Goal: Transaction & Acquisition: Purchase product/service

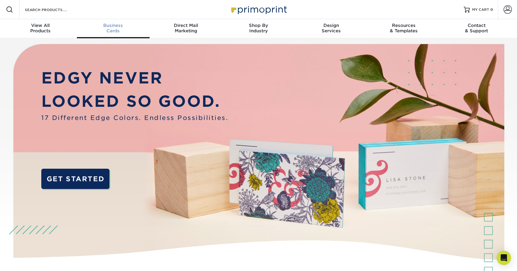
click at [115, 29] on div "Business Cards" at bounding box center [113, 28] width 73 height 11
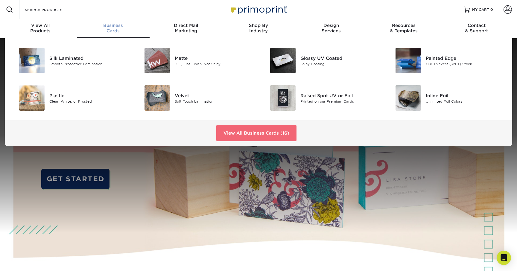
click at [248, 133] on link "View All Business Cards (16)" at bounding box center [256, 133] width 80 height 16
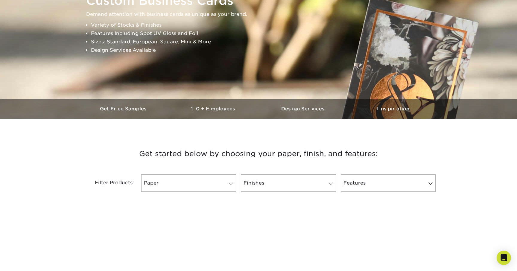
scroll to position [90, 0]
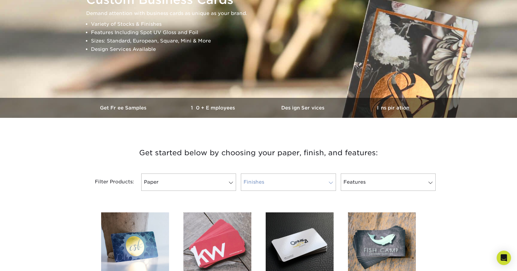
click at [300, 181] on link "Finishes" at bounding box center [288, 182] width 95 height 17
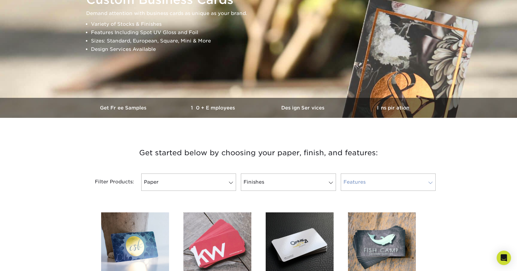
click at [412, 178] on link "Features" at bounding box center [388, 182] width 95 height 17
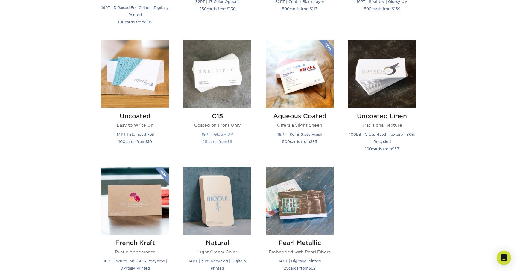
scroll to position [516, 0]
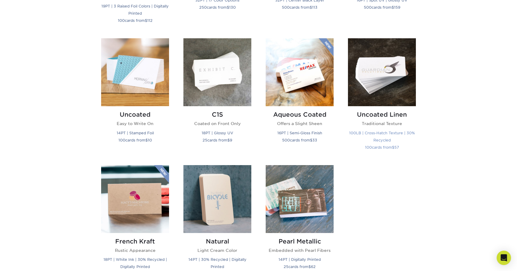
click at [400, 90] on img at bounding box center [382, 72] width 68 height 68
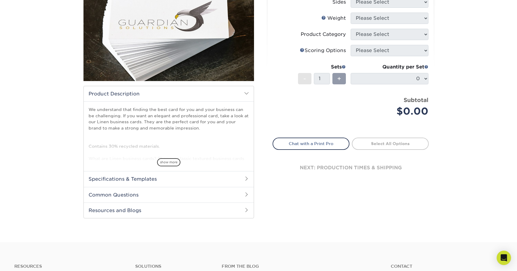
scroll to position [96, 0]
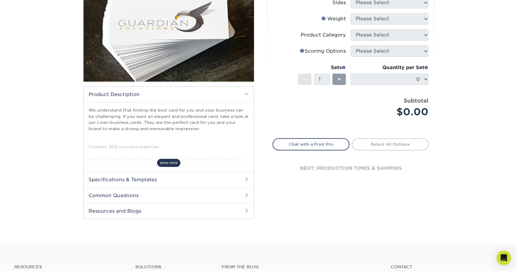
click at [175, 161] on span "show more" at bounding box center [168, 163] width 23 height 8
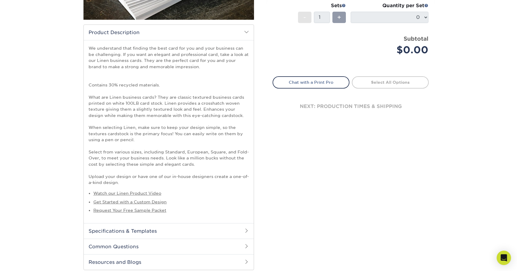
scroll to position [239, 0]
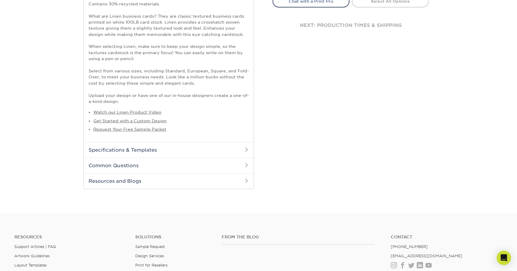
click at [120, 152] on h2 "Specifications & Templates" at bounding box center [169, 150] width 170 height 16
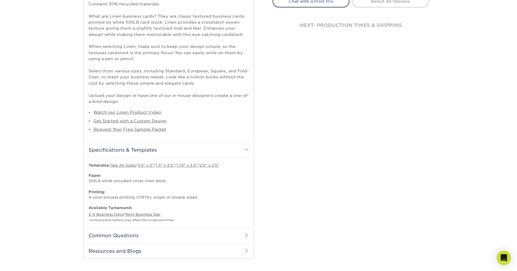
click at [120, 150] on h2 "Specifications & Templates" at bounding box center [169, 150] width 170 height 16
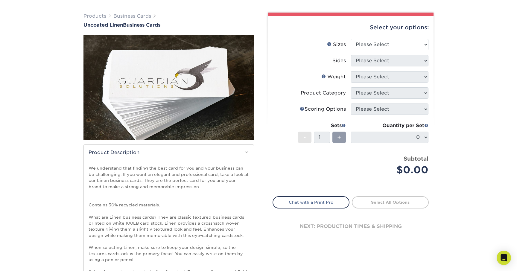
scroll to position [0, 0]
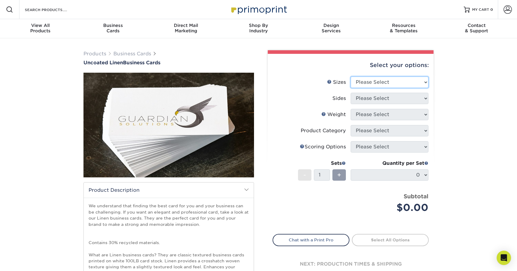
click at [385, 77] on select "Please Select 2" x 3.5" - Standard 2" x 7" - Foldover Card 2.125" x 3.375" - Eu…" at bounding box center [390, 82] width 78 height 11
select select "2.00x3.50"
click at [351, 77] on select "Please Select 2" x 3.5" - Standard 2" x 7" - Foldover Card 2.125" x 3.375" - Eu…" at bounding box center [390, 82] width 78 height 11
click at [382, 99] on select "Please Select Print Both Sides Print Front Only" at bounding box center [390, 98] width 78 height 11
select select "13abbda7-1d64-4f25-8bb2-c179b224825d"
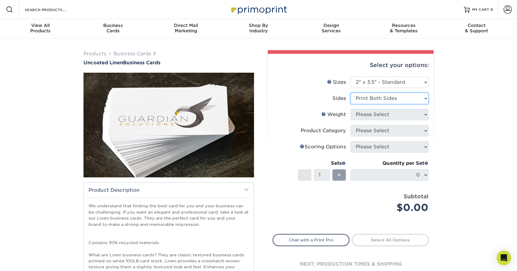
click at [351, 93] on select "Please Select Print Both Sides Print Front Only" at bounding box center [390, 98] width 78 height 11
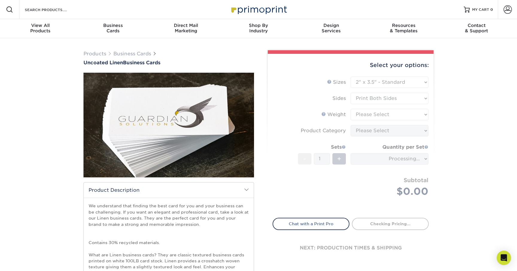
click at [375, 113] on form "Sizes Help Sizes Please Select 2" x 3.5" - Standard 2" x 7" - Foldover Card 2.1…" at bounding box center [351, 144] width 156 height 134
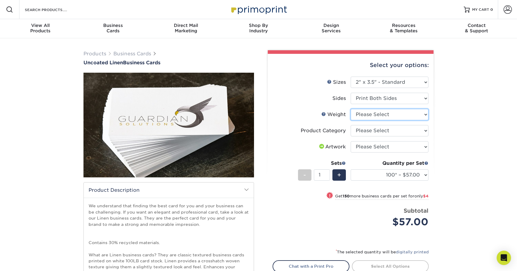
click at [380, 116] on select "Please Select 100LB" at bounding box center [390, 114] width 78 height 11
select select "100LB"
click at [351, 109] on select "Please Select 100LB" at bounding box center [390, 114] width 78 height 11
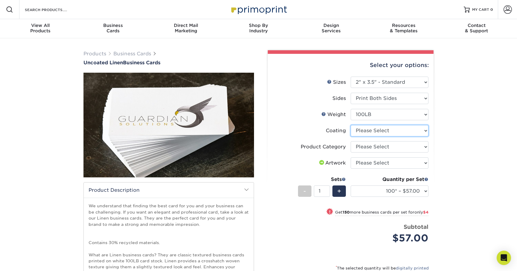
click at [414, 132] on select at bounding box center [390, 130] width 78 height 11
click at [406, 144] on select "Please Select Business Cards" at bounding box center [390, 146] width 78 height 11
select select "3b5148f1-0588-4f88-a218-97bcfdce65c1"
click at [351, 141] on select "Please Select Business Cards" at bounding box center [390, 146] width 78 height 11
click at [399, 163] on select "Please Select I will upload files I need a design - $100" at bounding box center [390, 162] width 78 height 11
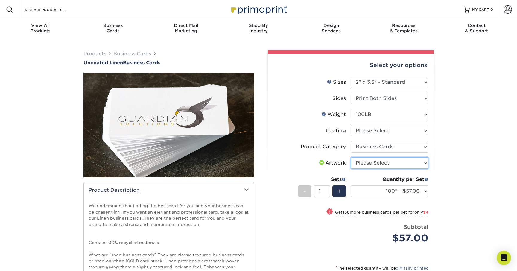
select select "upload"
click at [351, 157] on select "Please Select I will upload files I need a design - $100" at bounding box center [390, 162] width 78 height 11
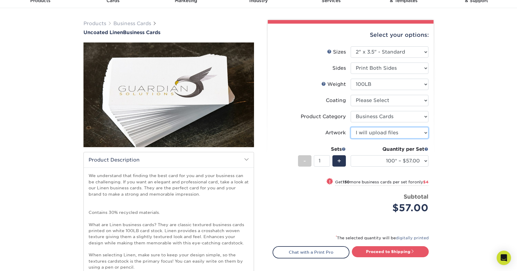
scroll to position [31, 0]
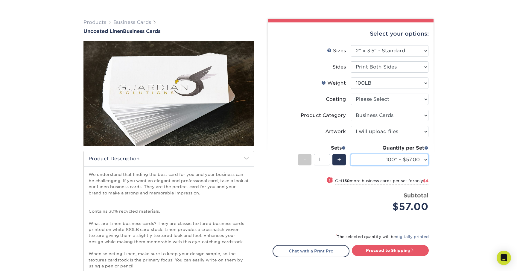
click at [407, 164] on select "100* – $57.00 250* – $61.00 500* – $69.00 1000 – $72.00 2500 – $114.00 5000 – $…" at bounding box center [390, 159] width 78 height 11
click at [398, 250] on link "Proceed to Shipping" at bounding box center [390, 250] width 77 height 11
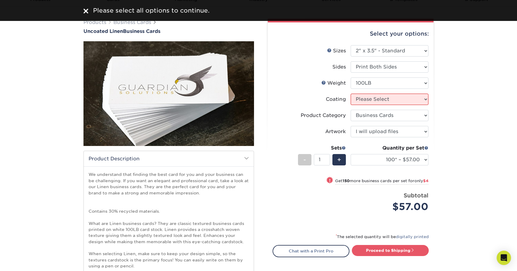
scroll to position [0, 0]
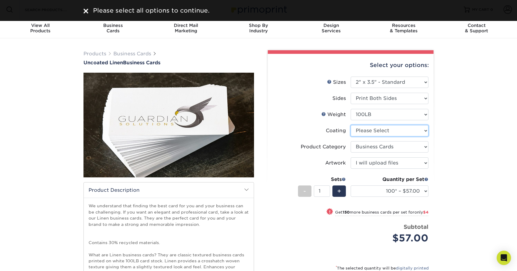
click at [384, 135] on select at bounding box center [390, 130] width 78 height 11
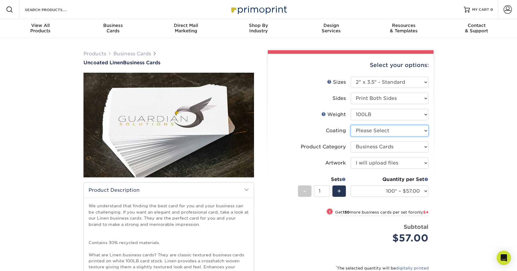
select select "3e7618de-abca-4bda-9f97-8b9129e913d8"
click at [351, 125] on select at bounding box center [390, 130] width 78 height 11
select select "-1"
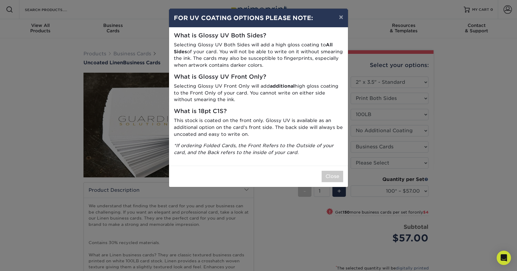
click at [318, 169] on div "Close" at bounding box center [258, 176] width 179 height 21
click at [328, 174] on button "Close" at bounding box center [333, 176] width 22 height 11
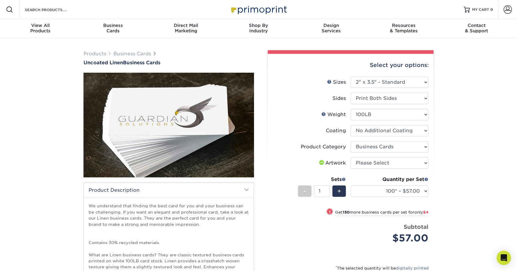
scroll to position [11, 0]
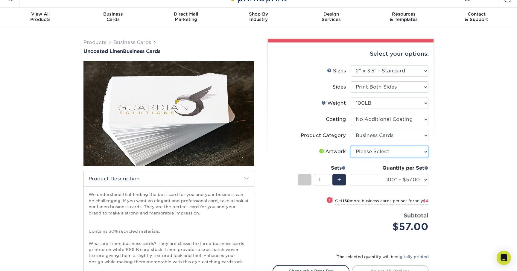
click at [401, 153] on select "Please Select I will upload files I need a design - $100" at bounding box center [390, 151] width 78 height 11
select select "upload"
click at [351, 146] on select "Please Select I will upload files I need a design - $100" at bounding box center [390, 151] width 78 height 11
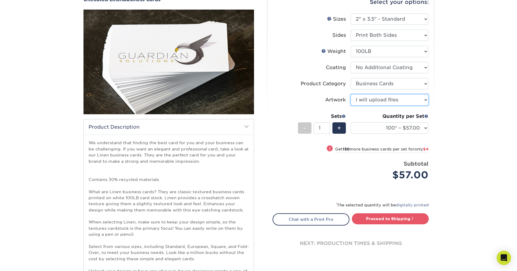
scroll to position [77, 0]
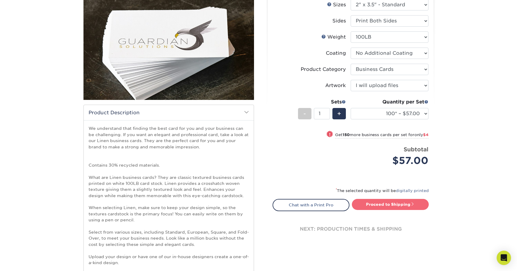
click at [405, 203] on link "Proceed to Shipping" at bounding box center [390, 204] width 77 height 11
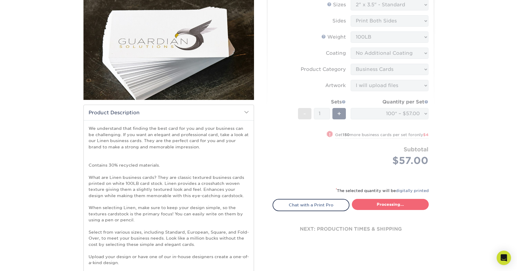
select select "24c89b93-cee1-4ec0-80df-0ff95a9270dd"
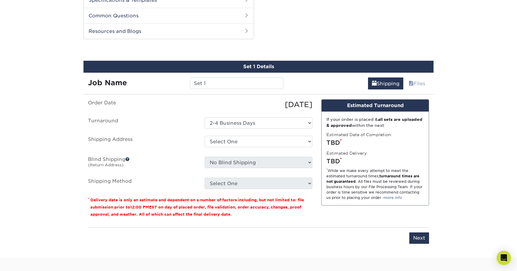
scroll to position [399, 0]
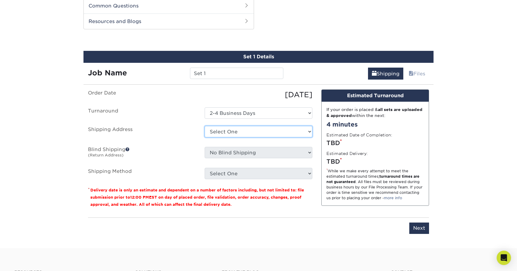
click at [242, 132] on select "Select One + Add New Address - Login" at bounding box center [259, 131] width 108 height 11
click at [414, 75] on link "Files" at bounding box center [417, 74] width 24 height 12
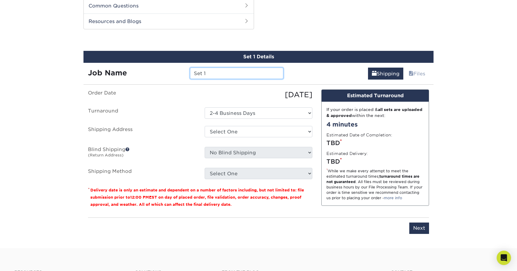
click at [223, 76] on input "Set 1" at bounding box center [236, 73] width 93 height 11
type input "Matt's Business Cards"
click at [224, 95] on div "09/05/2025" at bounding box center [258, 94] width 117 height 11
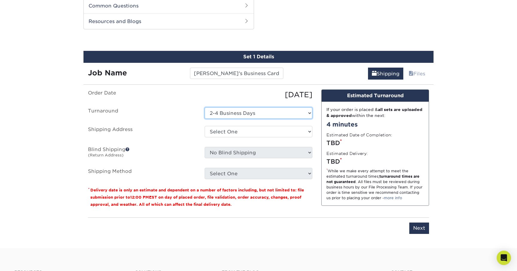
click at [235, 113] on select "Select One 2-4 Business Days" at bounding box center [259, 112] width 108 height 11
click at [228, 130] on select "Select One + Add New Address - Login" at bounding box center [259, 131] width 108 height 11
select select "newaddress"
click at [205, 126] on select "Select One + Add New Address - Login" at bounding box center [259, 131] width 108 height 11
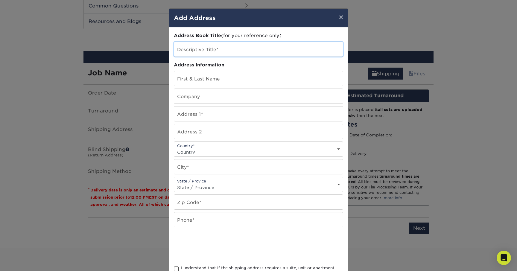
click at [212, 50] on input "text" at bounding box center [258, 49] width 169 height 15
type input "Albrecht Company"
click at [210, 75] on input "text" at bounding box center [258, 78] width 169 height 15
type input "Eli Esch"
type input "Albrecht Company"
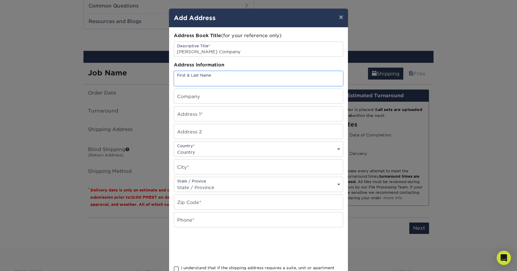
type input "1408 County Rd C West"
select select "US"
type input "Saint Paul"
select select "MN"
type input "55113-3165"
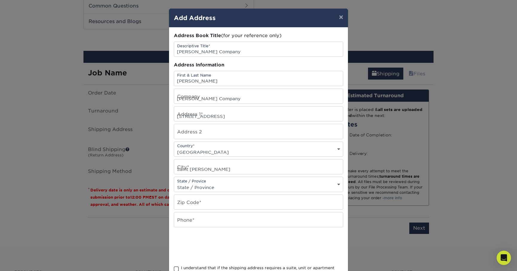
type input "7209351776"
click at [270, 65] on div "Address Information" at bounding box center [258, 65] width 169 height 7
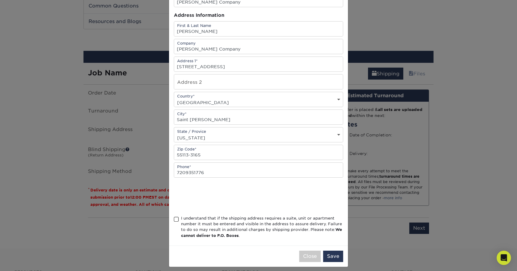
scroll to position [54, 0]
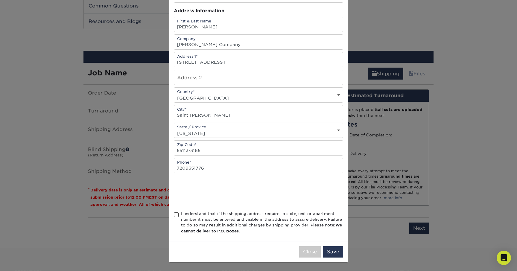
click at [176, 216] on span at bounding box center [176, 215] width 5 height 6
click at [0, 0] on input "I understand that if the shipping address requires a suite, unit or apartment n…" at bounding box center [0, 0] width 0 height 0
click at [341, 254] on button "Save" at bounding box center [333, 251] width 20 height 11
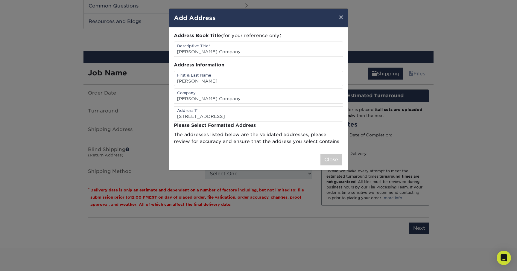
scroll to position [0, 0]
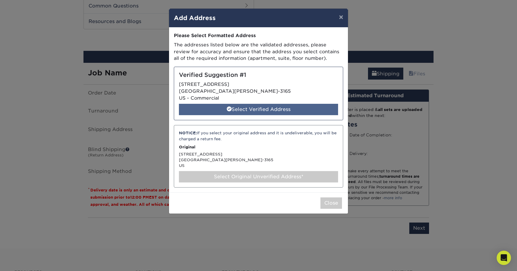
click at [262, 105] on div "Select Verified Address" at bounding box center [258, 109] width 159 height 11
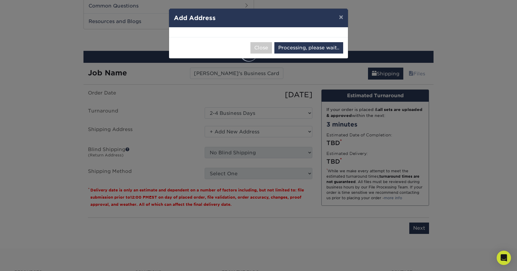
select select "285722"
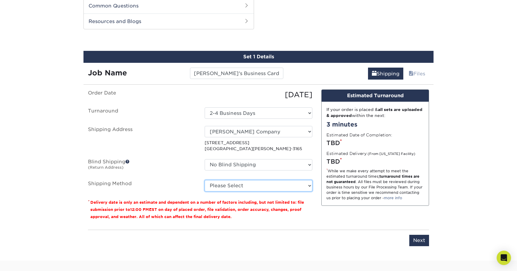
click at [238, 183] on select "Please Select Ground Shipping (+$7.84) 3 Day Shipping Service (+$15.33) 2 Day A…" at bounding box center [259, 185] width 108 height 11
click at [205, 180] on select "Please Select Ground Shipping (+$7.84) 3 Day Shipping Service (+$15.33) 2 Day A…" at bounding box center [259, 185] width 108 height 11
click at [240, 190] on select "Please Select Ground Shipping (+$7.84) 3 Day Shipping Service (+$15.33) 2 Day A…" at bounding box center [259, 185] width 108 height 11
click at [205, 180] on select "Please Select Ground Shipping (+$7.84) 3 Day Shipping Service (+$15.33) 2 Day A…" at bounding box center [259, 185] width 108 height 11
click at [259, 186] on select "Please Select Ground Shipping (+$7.84) 3 Day Shipping Service (+$15.33) 2 Day A…" at bounding box center [259, 185] width 108 height 11
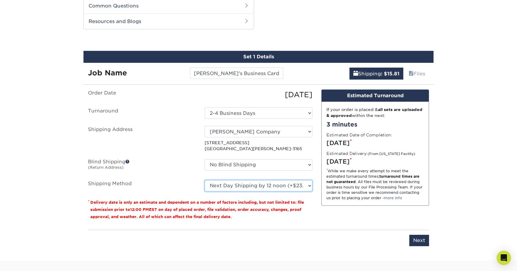
click at [205, 180] on select "Please Select Ground Shipping (+$7.84) 3 Day Shipping Service (+$15.33) 2 Day A…" at bounding box center [259, 185] width 108 height 11
click at [259, 187] on select "Please Select Ground Shipping (+$7.84) 3 Day Shipping Service (+$15.33) 2 Day A…" at bounding box center [259, 185] width 108 height 11
click at [205, 180] on select "Please Select Ground Shipping (+$7.84) 3 Day Shipping Service (+$15.33) 2 Day A…" at bounding box center [259, 185] width 108 height 11
click at [259, 186] on select "Please Select Ground Shipping (+$7.84) 3 Day Shipping Service (+$15.33) 2 Day A…" at bounding box center [259, 185] width 108 height 11
click at [205, 180] on select "Please Select Ground Shipping (+$7.84) 3 Day Shipping Service (+$15.33) 2 Day A…" at bounding box center [259, 185] width 108 height 11
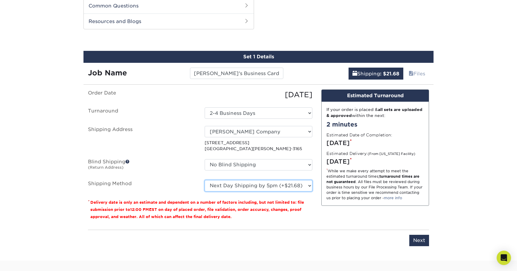
click at [257, 183] on select "Please Select Ground Shipping (+$7.84) 3 Day Shipping Service (+$15.33) 2 Day A…" at bounding box center [259, 185] width 108 height 11
click at [205, 180] on select "Please Select Ground Shipping (+$7.84) 3 Day Shipping Service (+$15.33) 2 Day A…" at bounding box center [259, 185] width 108 height 11
click at [257, 184] on select "Please Select Ground Shipping (+$7.84) 3 Day Shipping Service (+$15.33) 2 Day A…" at bounding box center [259, 185] width 108 height 11
select select "13"
click at [205, 180] on select "Please Select Ground Shipping (+$7.84) 3 Day Shipping Service (+$15.33) 2 Day A…" at bounding box center [259, 185] width 108 height 11
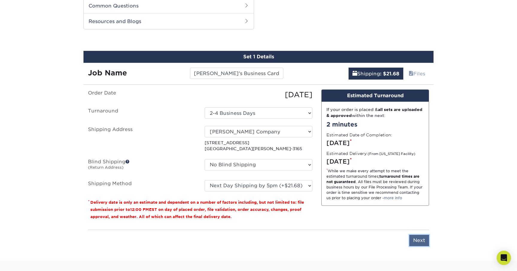
click at [423, 238] on input "Next" at bounding box center [419, 240] width 20 height 11
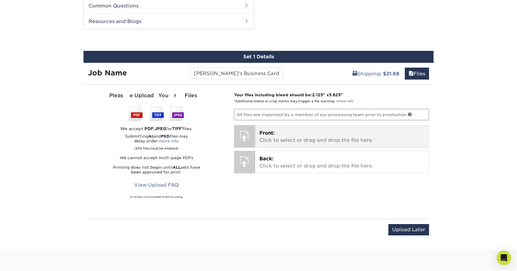
click at [276, 137] on p "Front: Click to select or drag and drop the file here." at bounding box center [341, 137] width 165 height 14
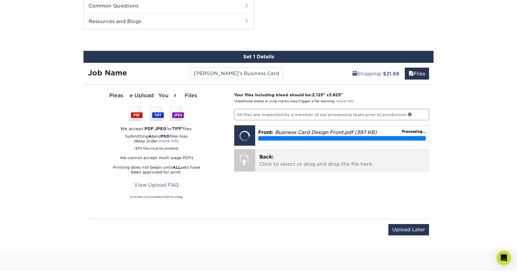
click at [308, 158] on p "Back: Click to select or drag and drop the file here." at bounding box center [341, 160] width 165 height 14
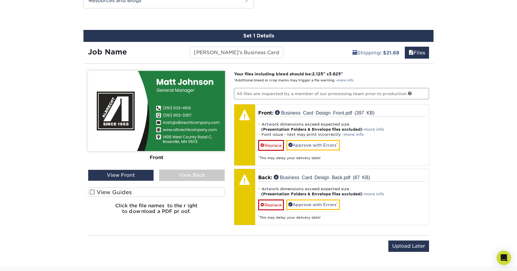
scroll to position [419, 0]
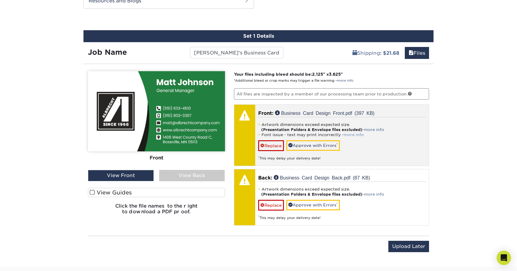
click at [349, 133] on link "more info" at bounding box center [354, 135] width 20 height 4
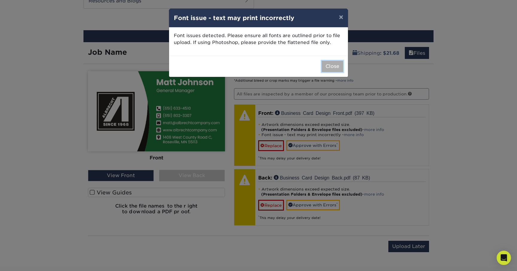
click at [336, 65] on button "Close" at bounding box center [333, 66] width 22 height 11
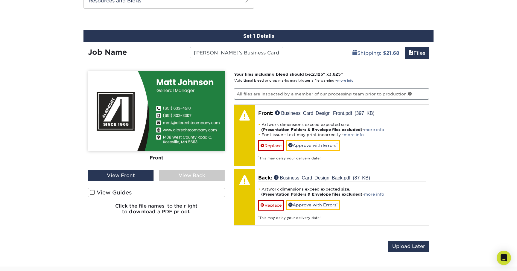
click at [182, 177] on div "View Back" at bounding box center [192, 175] width 66 height 11
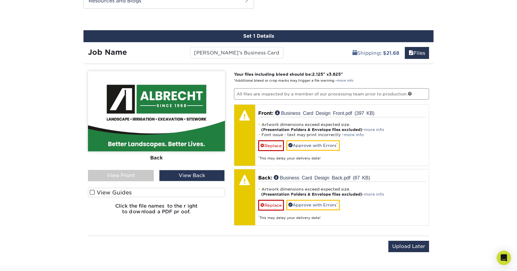
click at [137, 174] on div "View Front" at bounding box center [121, 175] width 66 height 11
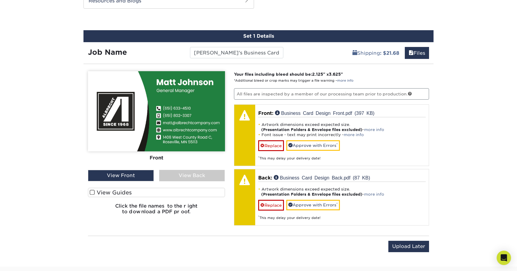
click at [93, 193] on span at bounding box center [92, 193] width 5 height 6
click at [0, 0] on input "View Guides" at bounding box center [0, 0] width 0 height 0
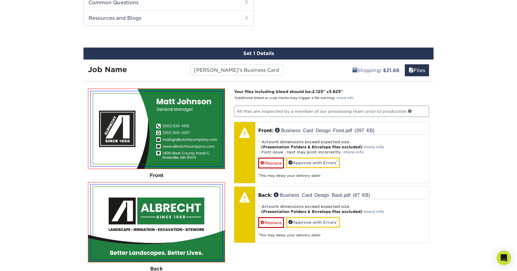
scroll to position [399, 0]
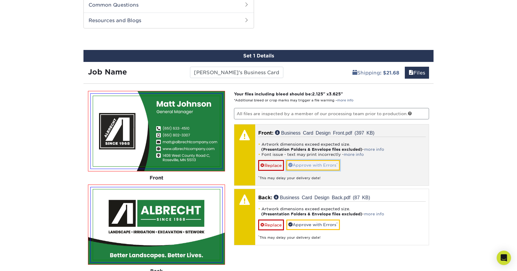
click at [321, 163] on link "Approve with Errors *" at bounding box center [313, 165] width 54 height 10
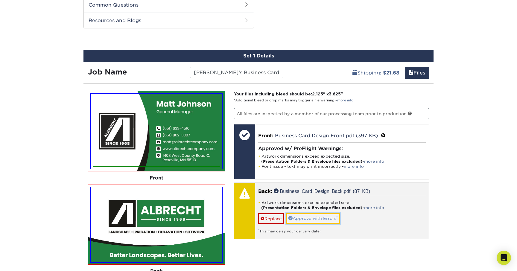
click at [317, 217] on link "Approve with Errors *" at bounding box center [313, 218] width 54 height 10
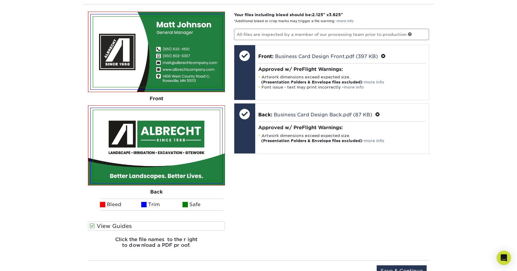
scroll to position [482, 0]
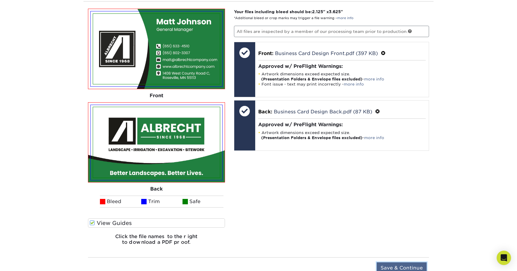
click at [398, 264] on input "Save & Continue" at bounding box center [402, 267] width 50 height 11
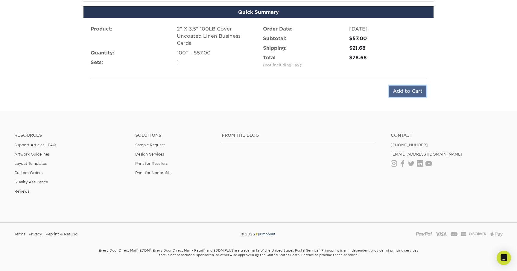
click at [411, 93] on input "Add to Cart" at bounding box center [407, 91] width 37 height 11
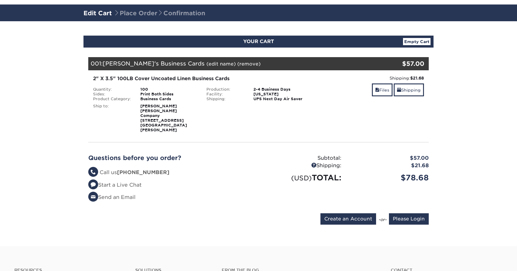
scroll to position [51, 0]
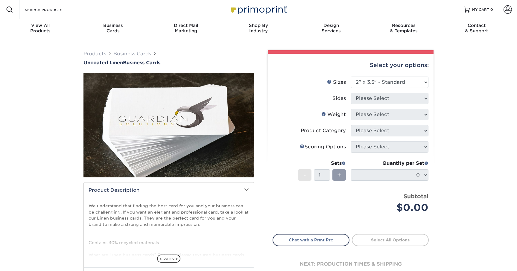
select select "2.00x3.50"
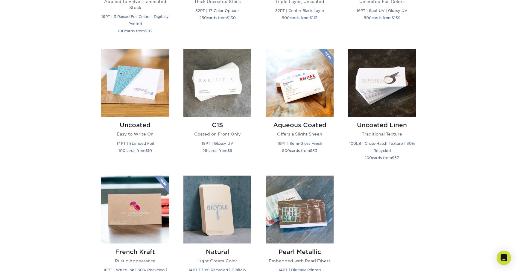
scroll to position [509, 0]
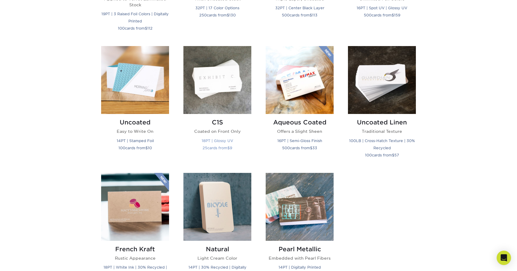
click at [226, 85] on img at bounding box center [217, 80] width 68 height 68
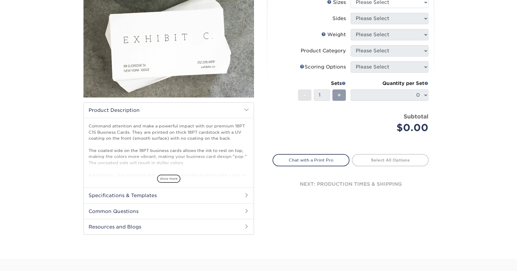
scroll to position [83, 0]
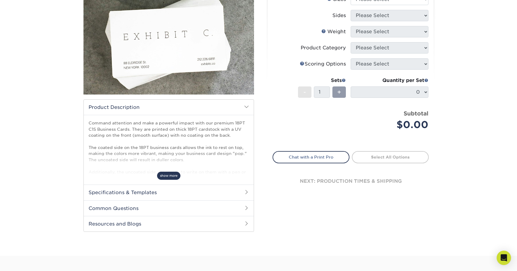
click at [174, 177] on span "show more" at bounding box center [168, 176] width 23 height 8
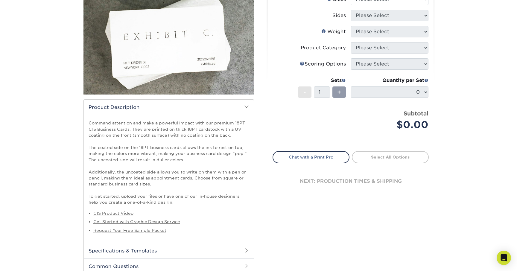
scroll to position [0, 0]
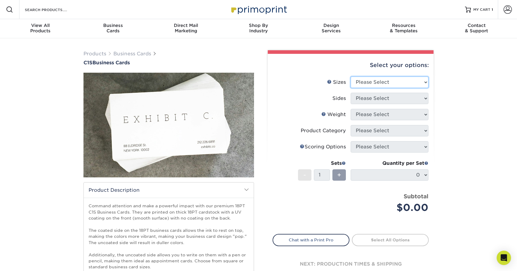
click at [380, 83] on select "Please Select 2" x 3.5" - Standard 2.125" x 3.375" - European 2.5" x 2.5" - Squ…" at bounding box center [390, 82] width 78 height 11
select select "2.00x3.50"
click at [351, 77] on select "Please Select 2" x 3.5" - Standard 2.125" x 3.375" - European 2.5" x 2.5" - Squ…" at bounding box center [390, 82] width 78 height 11
click at [378, 99] on select "Please Select Print Both Sides Print Front Only" at bounding box center [390, 98] width 78 height 11
select select "13abbda7-1d64-4f25-8bb2-c179b224825d"
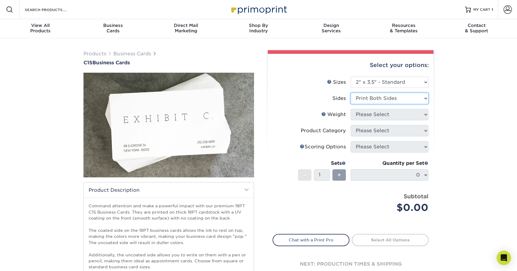
click at [351, 93] on select "Please Select Print Both Sides Print Front Only" at bounding box center [390, 98] width 78 height 11
click at [362, 115] on select "Please Select 18PT C1S" at bounding box center [390, 114] width 78 height 11
select select "18PTC1S"
click at [351, 109] on select "Please Select 18PT C1S" at bounding box center [390, 114] width 78 height 11
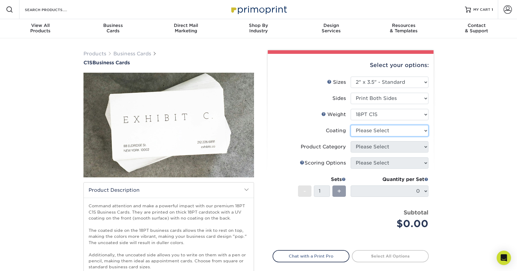
click at [377, 131] on select at bounding box center [390, 130] width 78 height 11
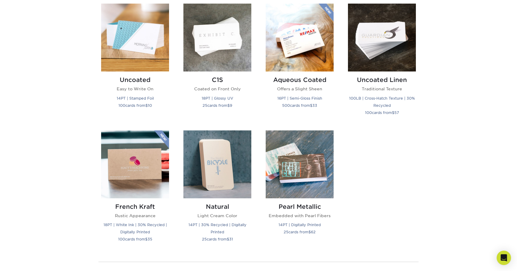
scroll to position [551, 0]
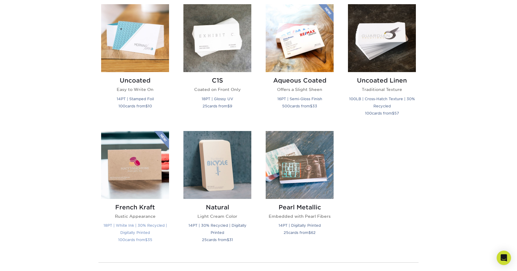
click at [141, 184] on img at bounding box center [135, 165] width 68 height 68
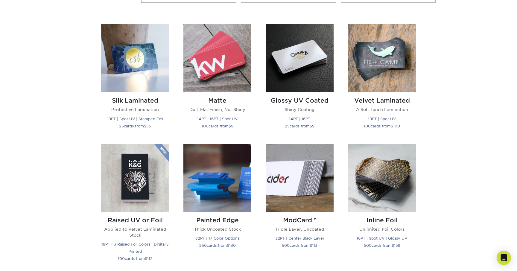
scroll to position [285, 0]
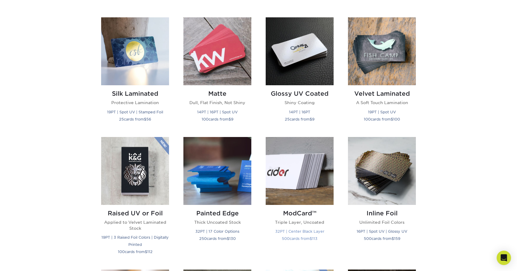
click at [297, 175] on img at bounding box center [300, 171] width 68 height 68
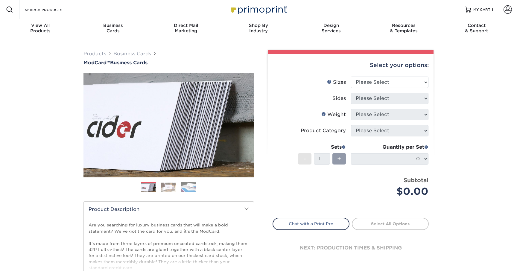
click at [434, 159] on div "Select your options: Sizes Help Sizes Please Select 1.5" x 3.5" - Mini -" at bounding box center [349, 195] width 180 height 291
click at [412, 87] on select "Please Select 1.5" x 3.5" - Mini 1.75" x 3.5" - Mini 2" x 2" - Square 2" x 3" -…" at bounding box center [390, 82] width 78 height 11
select select "2.00x3.50"
click at [351, 77] on select "Please Select 1.5" x 3.5" - Mini 1.75" x 3.5" - Mini 2" x 2" - Square 2" x 3" -…" at bounding box center [390, 82] width 78 height 11
click at [396, 100] on select "Please Select Print Both Sides Print Front Only" at bounding box center [390, 98] width 78 height 11
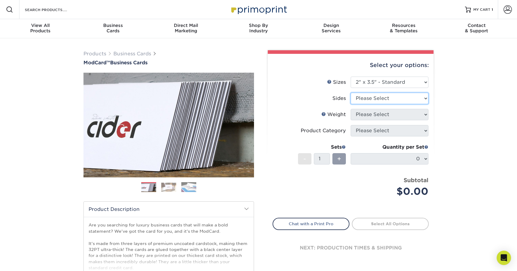
select select "13abbda7-1d64-4f25-8bb2-c179b224825d"
click at [351, 93] on select "Please Select Print Both Sides Print Front Only" at bounding box center [390, 98] width 78 height 11
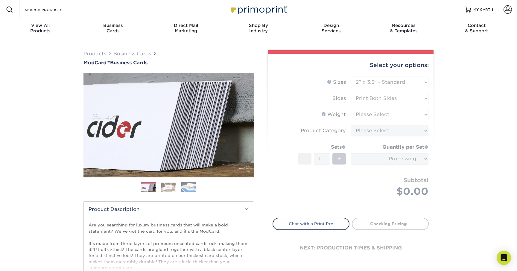
click at [390, 115] on form "Sizes Help Sizes Please Select 1.5" x 3.5" - Mini 1.75" x 3.5" - Mini 2" x 2" -…" at bounding box center [351, 144] width 156 height 134
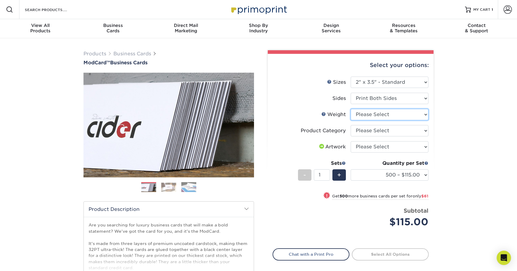
click at [387, 116] on select "Please Select 32PTUCBLK" at bounding box center [390, 114] width 78 height 11
select select "32PTUCBLK"
click at [351, 109] on select "Please Select 32PTUCBLK" at bounding box center [390, 114] width 78 height 11
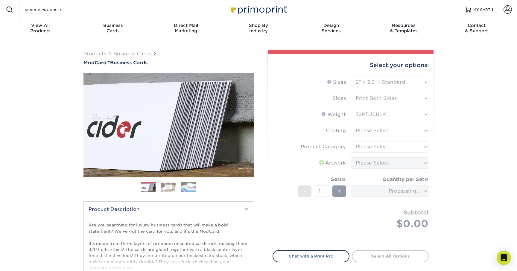
click at [385, 131] on form "Sizes Help Sizes Please Select 1.5" x 3.5" - Mini 1.75" x 3.5" - Mini 2" x 2" -…" at bounding box center [351, 160] width 156 height 167
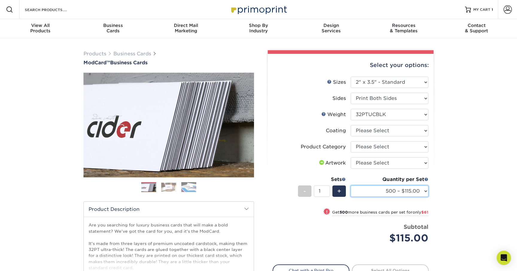
click at [415, 190] on select "500 – $115.00 1000 – $176.00" at bounding box center [390, 190] width 78 height 11
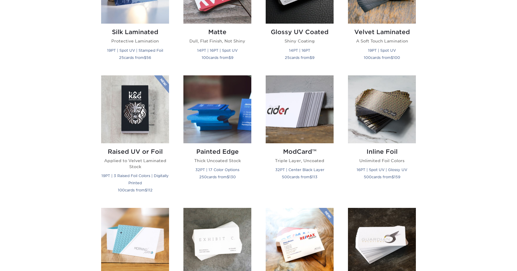
scroll to position [347, 0]
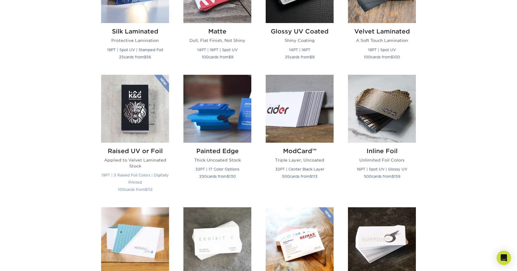
click at [136, 139] on img at bounding box center [135, 109] width 68 height 68
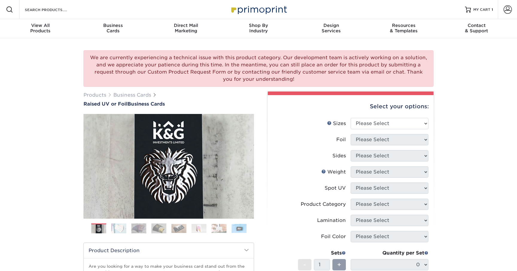
click at [118, 231] on img at bounding box center [118, 228] width 15 height 10
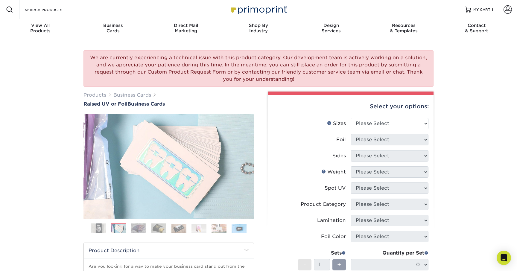
click at [137, 229] on img at bounding box center [138, 228] width 15 height 10
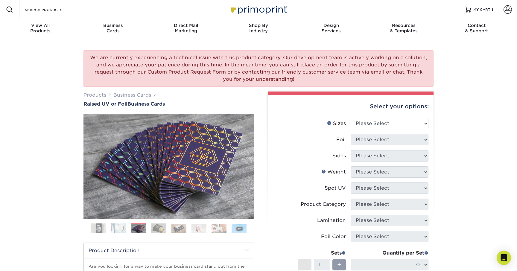
click at [158, 229] on img at bounding box center [158, 228] width 15 height 10
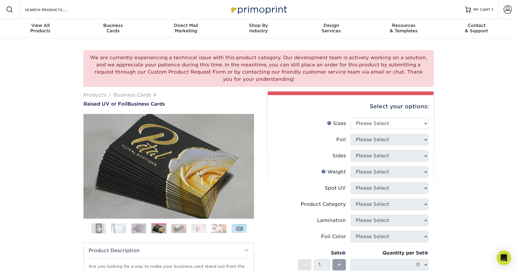
click at [177, 230] on img at bounding box center [178, 228] width 15 height 9
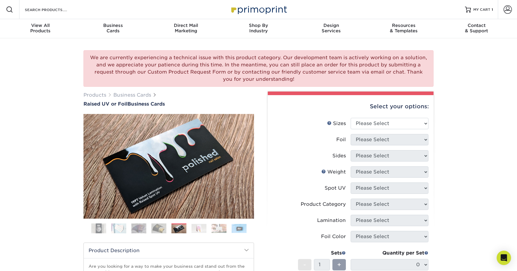
click at [209, 230] on ol at bounding box center [168, 230] width 171 height 14
click at [199, 230] on img at bounding box center [198, 228] width 15 height 9
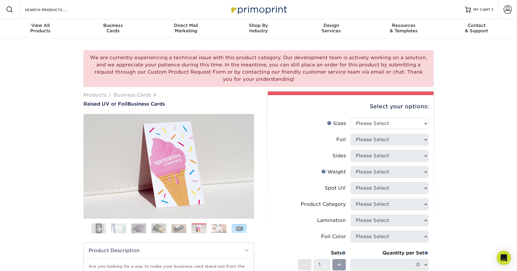
click at [210, 229] on ol at bounding box center [168, 230] width 171 height 14
click at [217, 229] on img at bounding box center [219, 228] width 15 height 9
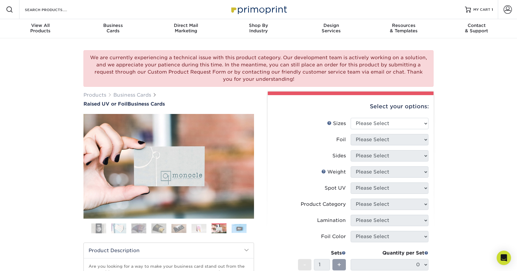
click at [244, 228] on img at bounding box center [239, 228] width 15 height 9
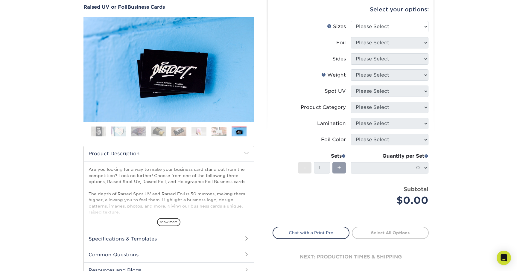
scroll to position [104, 0]
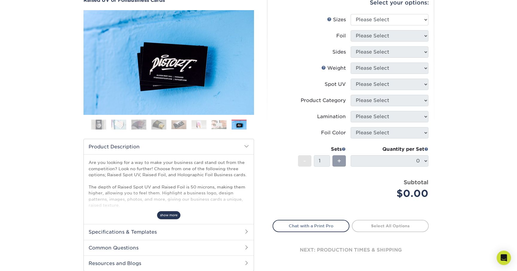
click at [166, 212] on span "show more" at bounding box center [168, 215] width 23 height 8
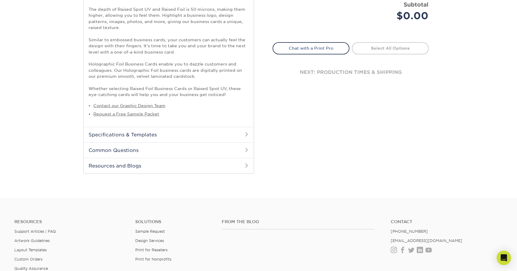
scroll to position [285, 0]
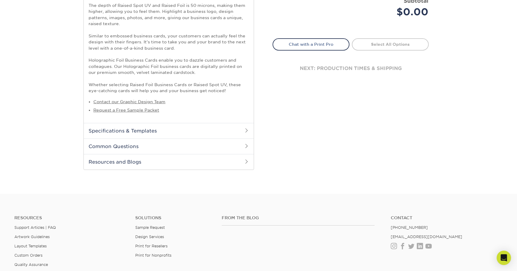
click at [234, 130] on h2 "Specifications & Templates" at bounding box center [169, 131] width 170 height 16
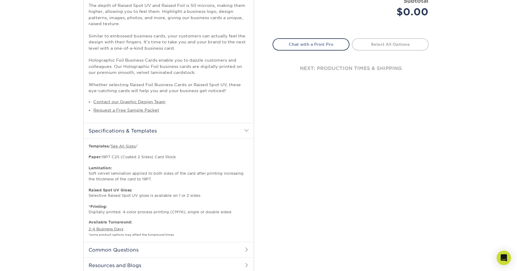
click at [248, 130] on span at bounding box center [246, 130] width 5 height 5
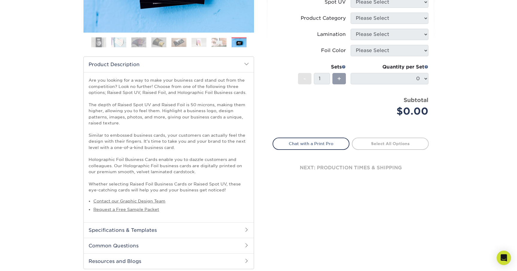
scroll to position [0, 0]
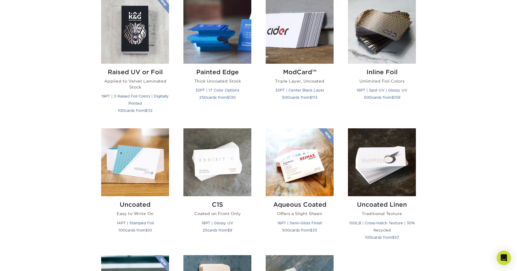
scroll to position [426, 0]
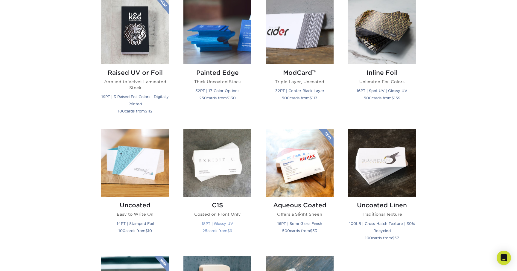
click at [214, 183] on img at bounding box center [217, 163] width 68 height 68
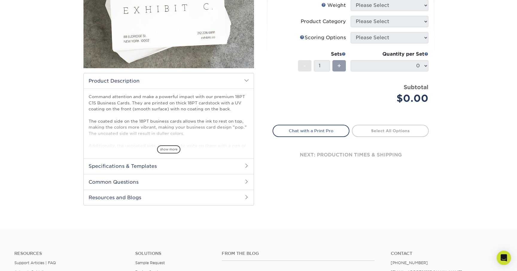
scroll to position [113, 0]
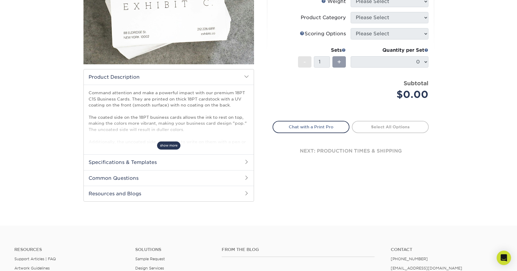
click at [171, 144] on span "show more" at bounding box center [168, 146] width 23 height 8
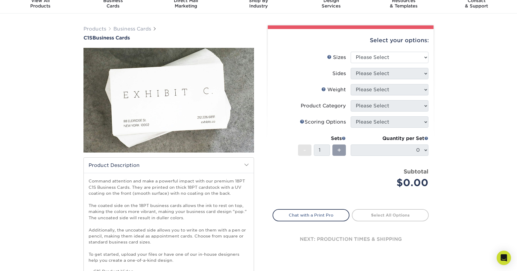
scroll to position [0, 0]
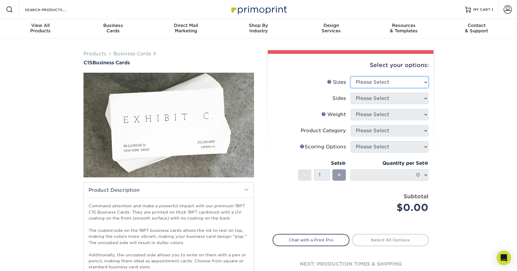
click at [393, 84] on select "Please Select 2" x 3.5" - Standard 2.125" x 3.375" - European 2.5" x 2.5" - Squ…" at bounding box center [390, 82] width 78 height 11
select select "2.00x3.50"
click at [351, 77] on select "Please Select 2" x 3.5" - Standard 2.125" x 3.375" - European 2.5" x 2.5" - Squ…" at bounding box center [390, 82] width 78 height 11
click at [389, 99] on select "Please Select Print Both Sides Print Front Only" at bounding box center [390, 98] width 78 height 11
select select "13abbda7-1d64-4f25-8bb2-c179b224825d"
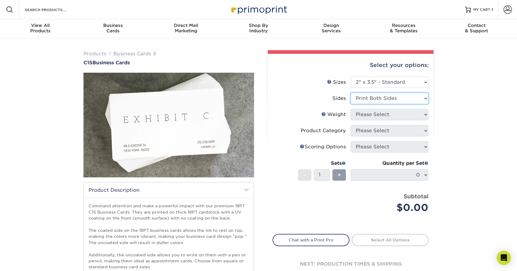
click at [351, 93] on select "Please Select Print Both Sides Print Front Only" at bounding box center [390, 98] width 78 height 11
click at [385, 116] on select "Please Select 18PT C1S" at bounding box center [390, 114] width 78 height 11
select select "18PTC1S"
click at [351, 109] on select "Please Select 18PT C1S" at bounding box center [390, 114] width 78 height 11
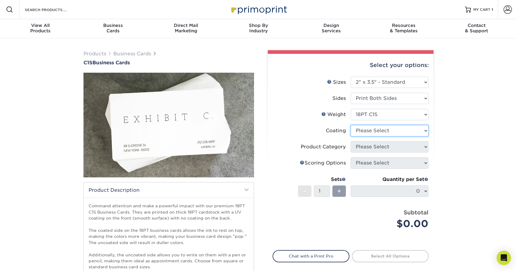
click at [382, 133] on select at bounding box center [390, 130] width 78 height 11
select select "3e7618de-abca-4bda-9f97-8b9129e913d8"
click at [351, 125] on select at bounding box center [390, 130] width 78 height 11
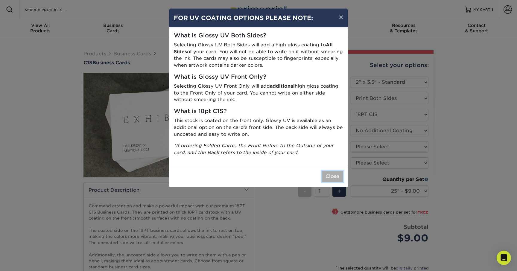
click at [332, 177] on button "Close" at bounding box center [333, 176] width 22 height 11
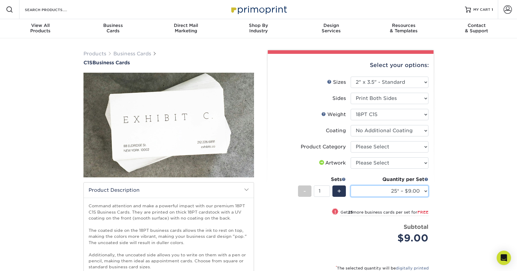
click at [416, 190] on select "25* – $9.00 50* – $9.00 75* – $9.00 100* – $9.00 250* – $19.00 500 – $37.00 100…" at bounding box center [390, 190] width 78 height 11
select select "100* – $9.00"
click at [351, 185] on select "25* – $9.00 50* – $9.00 75* – $9.00 100* – $9.00 250* – $19.00 500 – $37.00 100…" at bounding box center [390, 190] width 78 height 11
click at [449, 200] on div "Products Business Cards C1S Business Cards" at bounding box center [258, 217] width 517 height 359
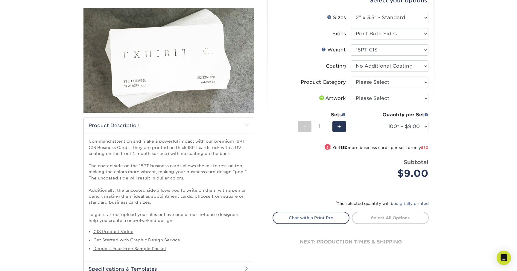
scroll to position [49, 0]
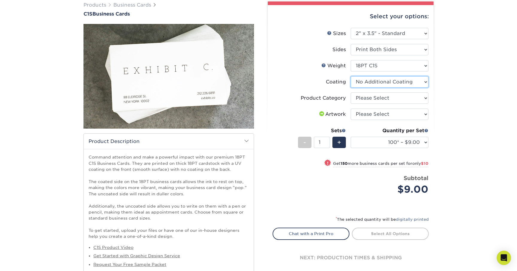
click at [397, 78] on select at bounding box center [390, 81] width 78 height 11
select select "1e8116af-acfc-44b1-83dc-8181aa338834"
click at [351, 76] on select at bounding box center [390, 81] width 78 height 11
select select "-1"
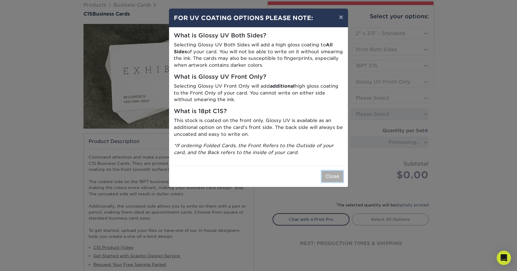
click at [334, 176] on button "Close" at bounding box center [333, 176] width 22 height 11
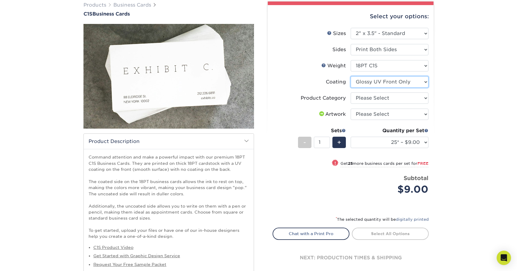
click at [422, 81] on select at bounding box center [390, 81] width 78 height 11
click at [404, 99] on select "Please Select Business Cards" at bounding box center [390, 97] width 78 height 11
select select "3b5148f1-0588-4f88-a218-97bcfdce65c1"
click at [351, 92] on select "Please Select Business Cards" at bounding box center [390, 97] width 78 height 11
click at [391, 114] on select "Please Select I will upload files I need a design - $100" at bounding box center [390, 114] width 78 height 11
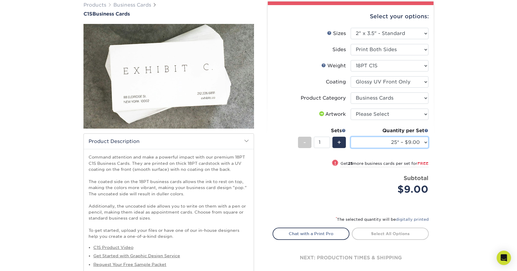
click at [403, 141] on select "25* – $9.00 50* – $9.00 75* – $9.00 100* – $9.00 250* – $20.00 500 – $39.00 100…" at bounding box center [390, 142] width 78 height 11
select select "100* – $9.00"
click at [351, 137] on select "25* – $9.00 50* – $9.00 75* – $9.00 100* – $9.00 250* – $20.00 500 – $39.00 100…" at bounding box center [390, 142] width 78 height 11
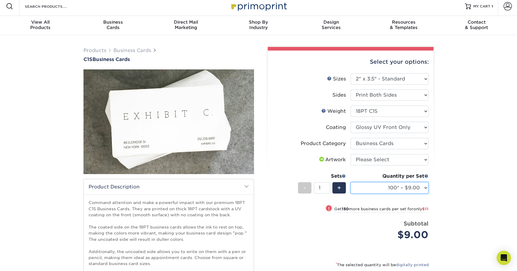
scroll to position [0, 0]
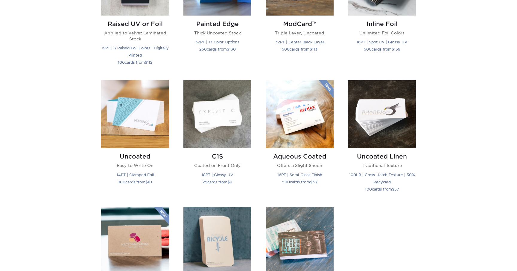
scroll to position [475, 0]
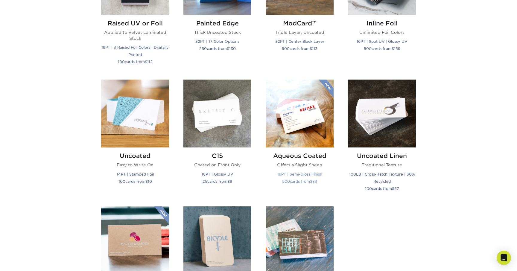
click at [317, 136] on img at bounding box center [300, 114] width 68 height 68
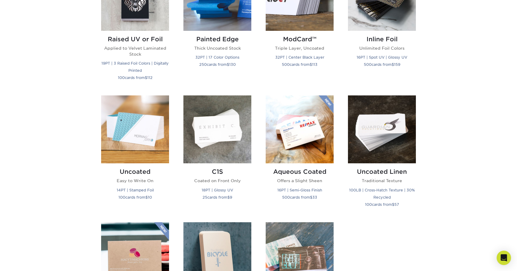
scroll to position [460, 0]
